Goal: Task Accomplishment & Management: Manage account settings

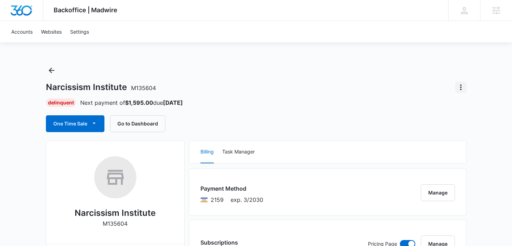
click at [461, 86] on icon "Actions" at bounding box center [460, 88] width 1 height 6
click at [441, 102] on button "Close Account" at bounding box center [437, 107] width 58 height 11
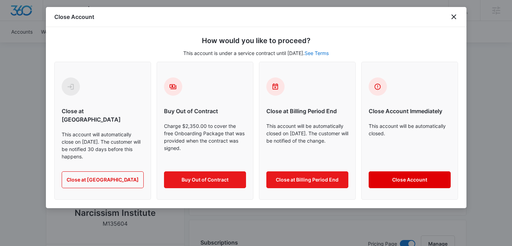
click at [410, 171] on button "Close Account" at bounding box center [410, 179] width 82 height 17
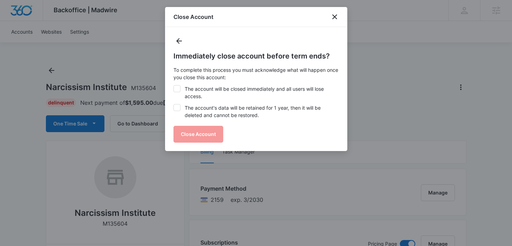
click at [178, 91] on icon at bounding box center [177, 89] width 6 height 6
click at [174, 86] on input "The account will be closed immediately and all users will lose access." at bounding box center [174, 85] width 0 height 0
checkbox input "true"
click at [178, 107] on icon at bounding box center [177, 107] width 4 height 3
click at [174, 105] on input "The account's data will be retained for 1 year, then it will be deleted and can…" at bounding box center [174, 104] width 0 height 0
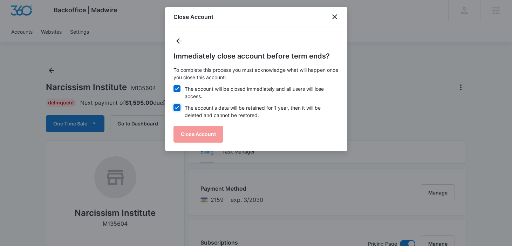
checkbox input "true"
click at [189, 130] on button "Close Account" at bounding box center [199, 134] width 50 height 17
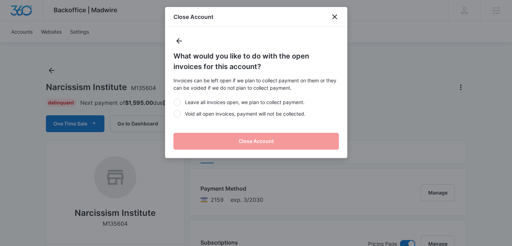
click at [176, 113] on div at bounding box center [177, 113] width 7 height 7
click at [174, 114] on input "Void all open invoices, payment will not be collected." at bounding box center [174, 114] width 0 height 0
radio input "true"
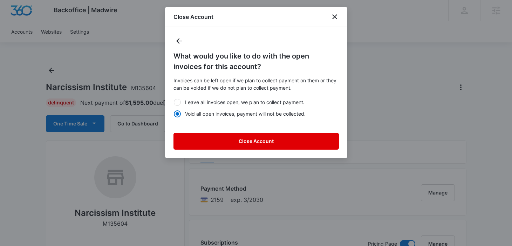
click at [207, 141] on button "Close Account" at bounding box center [257, 141] width 166 height 17
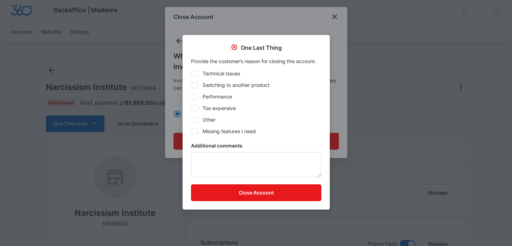
click at [214, 117] on label "Other" at bounding box center [256, 119] width 130 height 7
click at [191, 120] on input "Other" at bounding box center [191, 120] width 0 height 0
radio input "true"
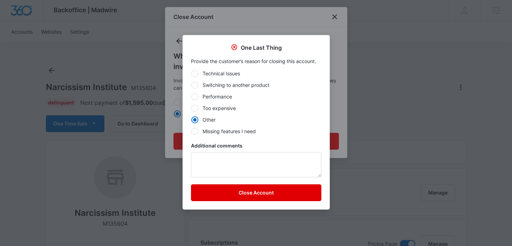
click at [254, 195] on button "Close Account" at bounding box center [256, 192] width 130 height 17
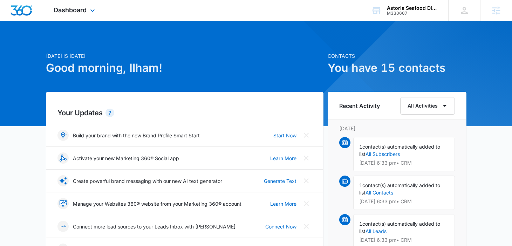
click at [70, 17] on div "Dashboard Apps Reputation Websites Forms CRM Email Social Shop Payments POS Con…" at bounding box center [75, 10] width 64 height 21
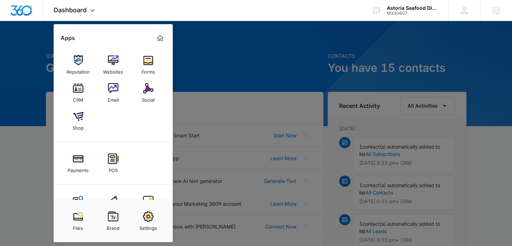
scroll to position [27, 0]
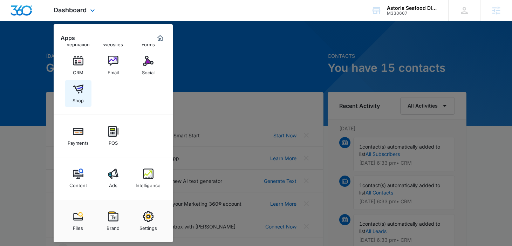
click at [73, 105] on link "Shop" at bounding box center [78, 93] width 27 height 27
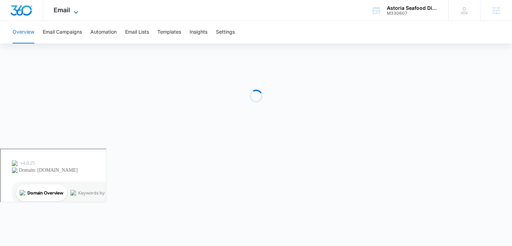
click at [66, 10] on span "Email" at bounding box center [62, 9] width 16 height 7
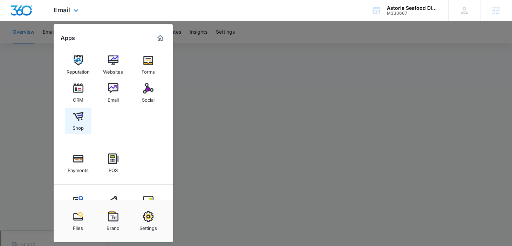
click at [74, 119] on img at bounding box center [78, 116] width 11 height 11
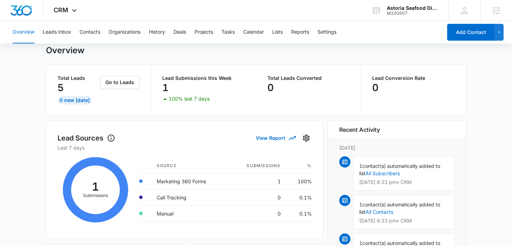
scroll to position [19, 0]
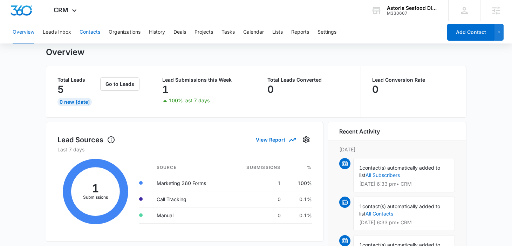
click at [87, 32] on button "Contacts" at bounding box center [90, 32] width 21 height 22
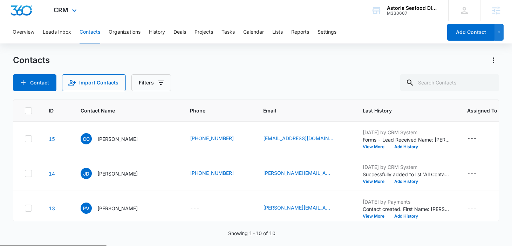
click at [69, 12] on div "CRM Apps Reputation Websites Forms CRM Email Social Shop Payments POS Content A…" at bounding box center [66, 10] width 46 height 21
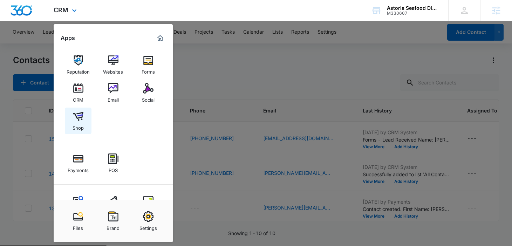
click at [82, 122] on div "Shop" at bounding box center [78, 126] width 11 height 9
